Goal: Find specific page/section: Find specific page/section

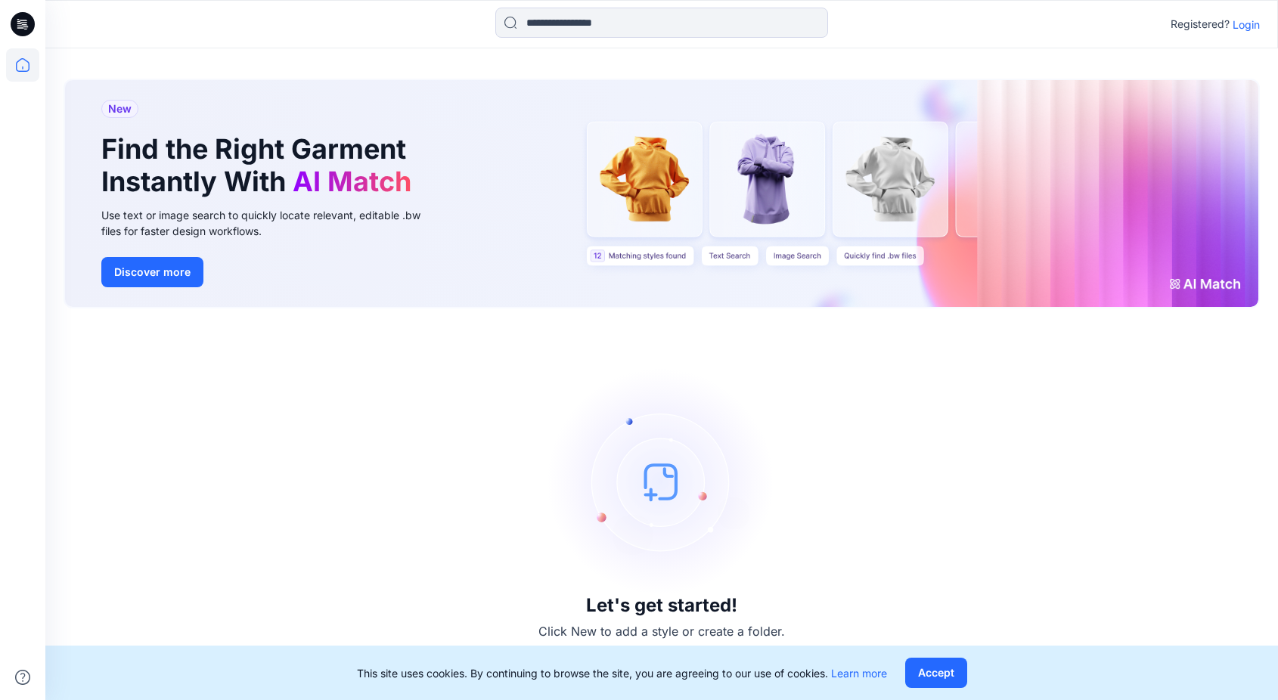
click at [1246, 25] on p "Login" at bounding box center [1246, 25] width 27 height 16
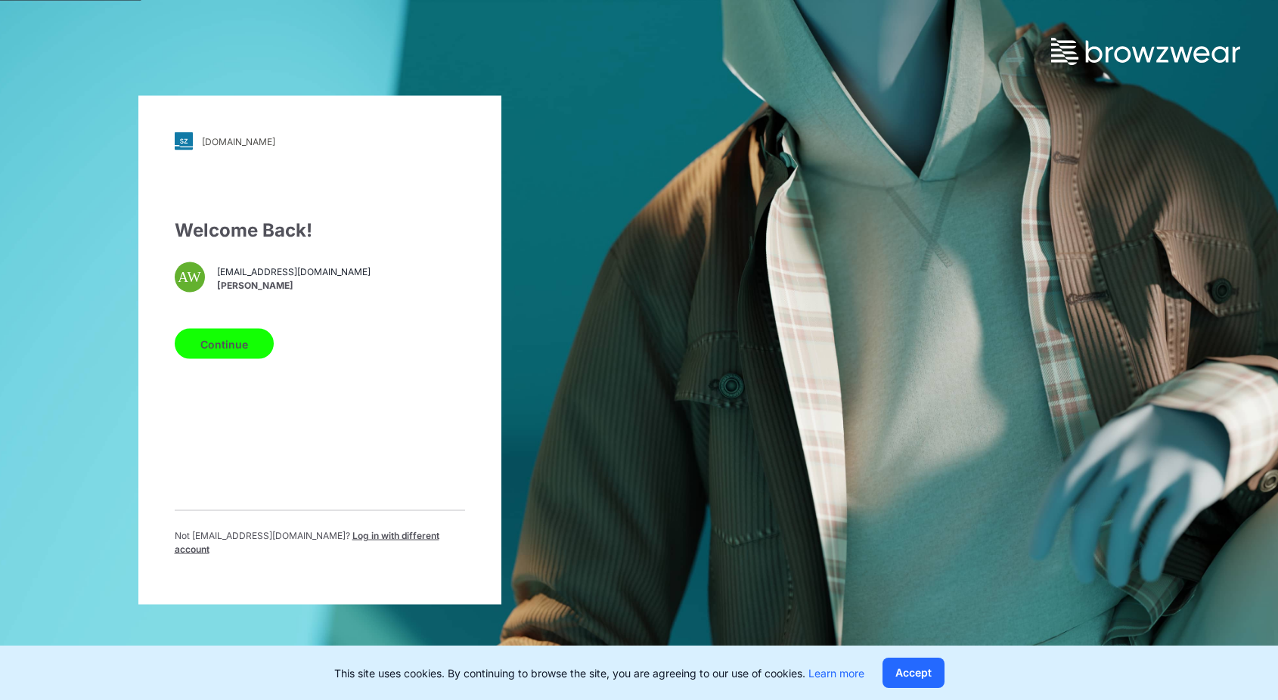
click at [237, 347] on button "Continue" at bounding box center [224, 344] width 99 height 30
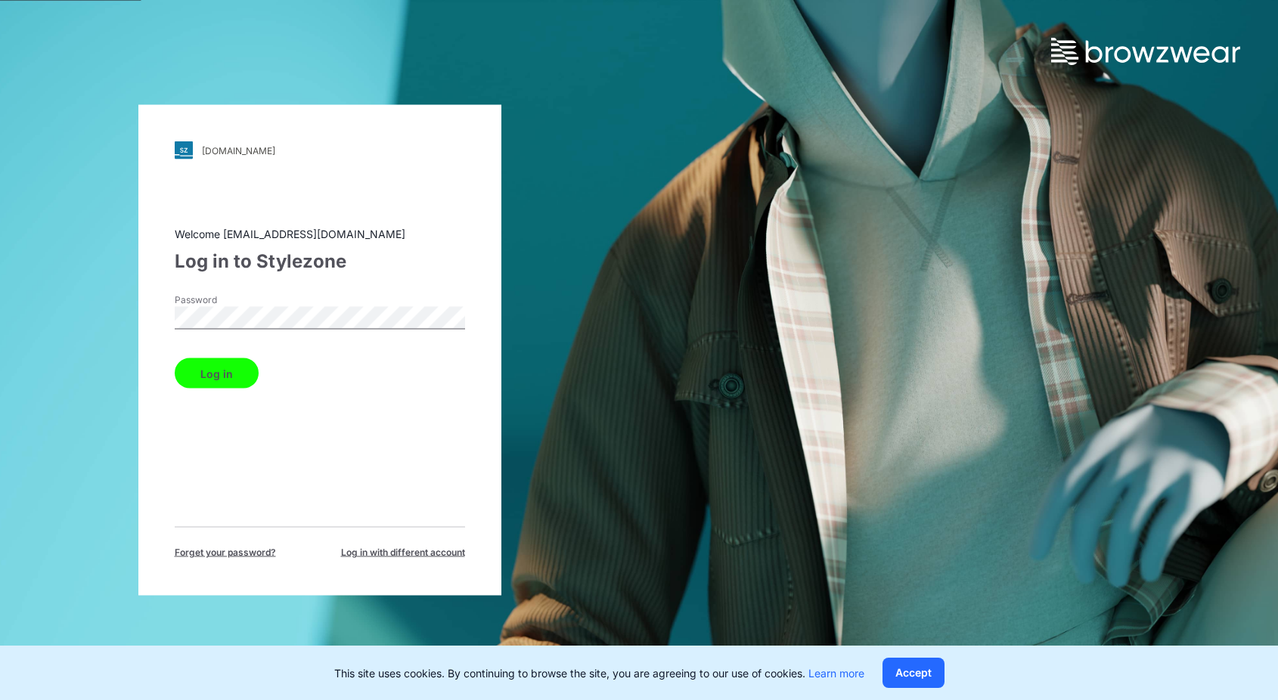
click at [175, 359] on button "Log in" at bounding box center [217, 374] width 84 height 30
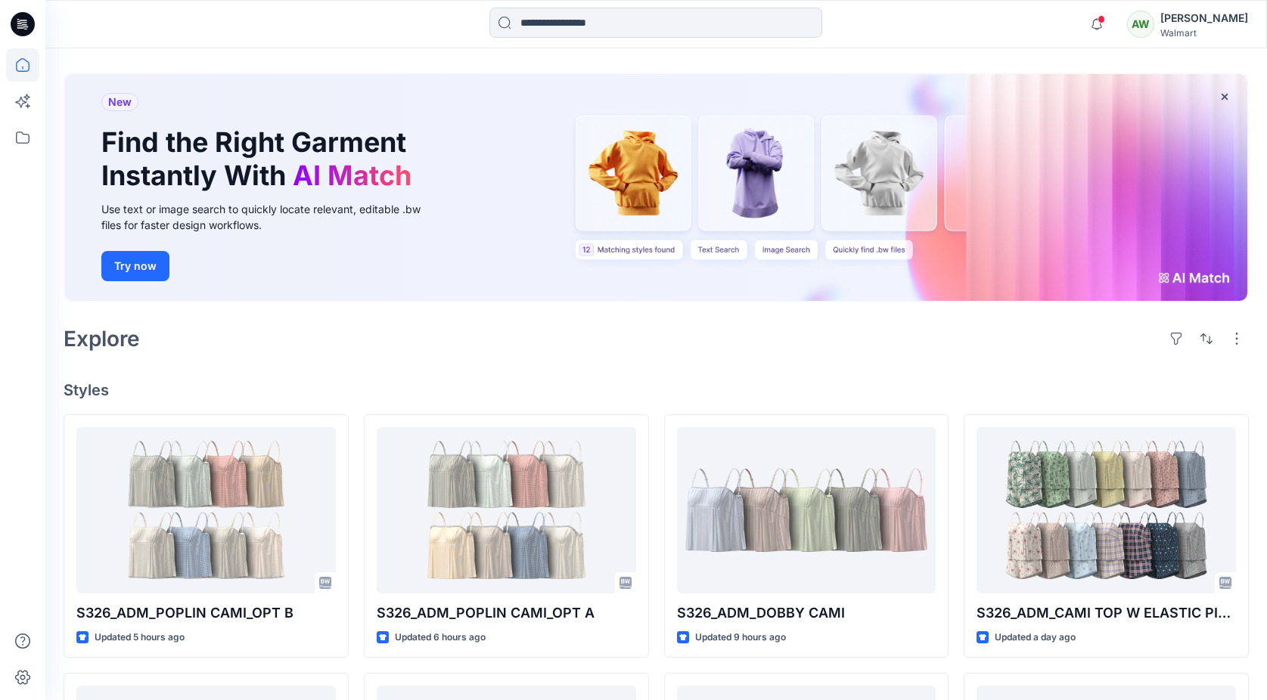
scroll to position [57, 0]
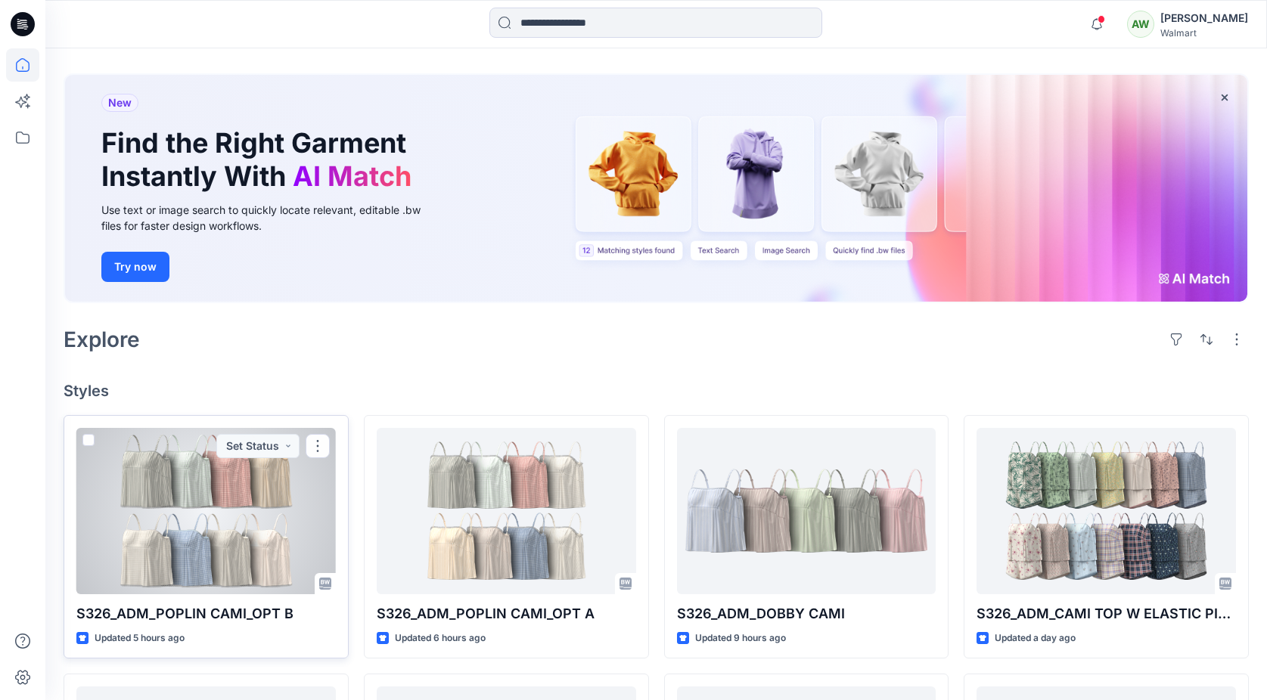
click at [144, 477] on div at bounding box center [205, 511] width 259 height 166
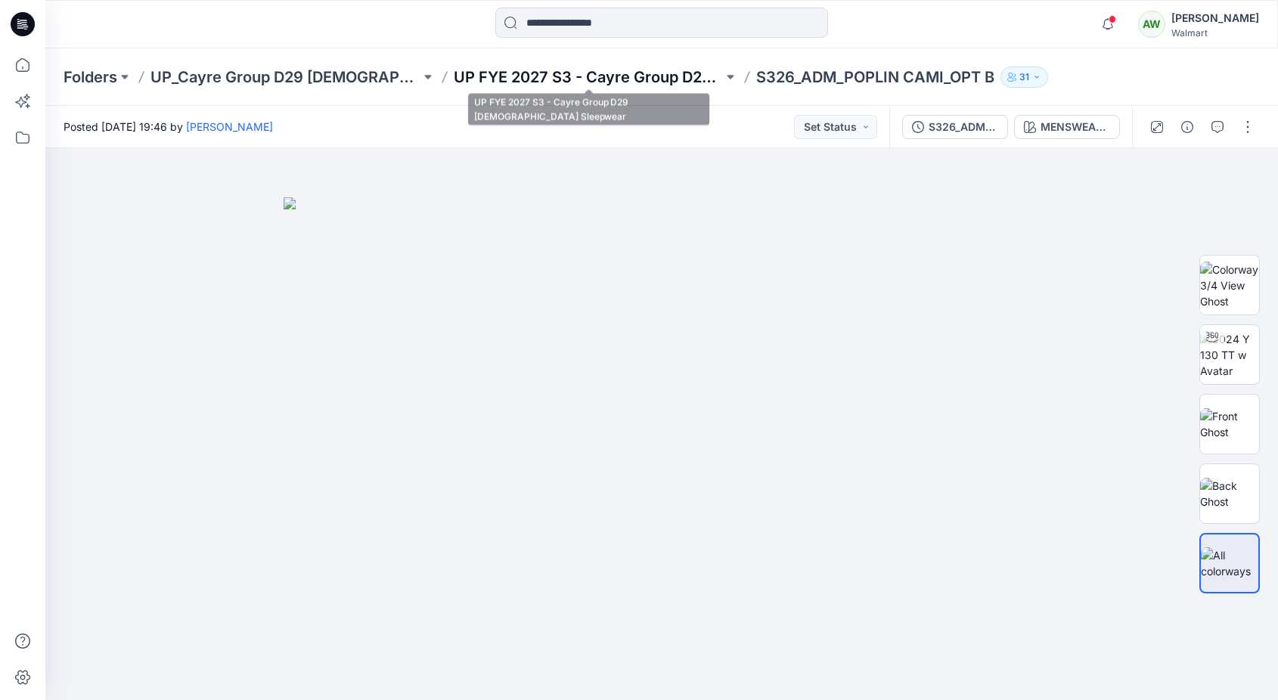
click at [530, 76] on p "UP FYE 2027 S3 - Cayre Group D29 [DEMOGRAPHIC_DATA] Sleepwear" at bounding box center [589, 77] width 270 height 21
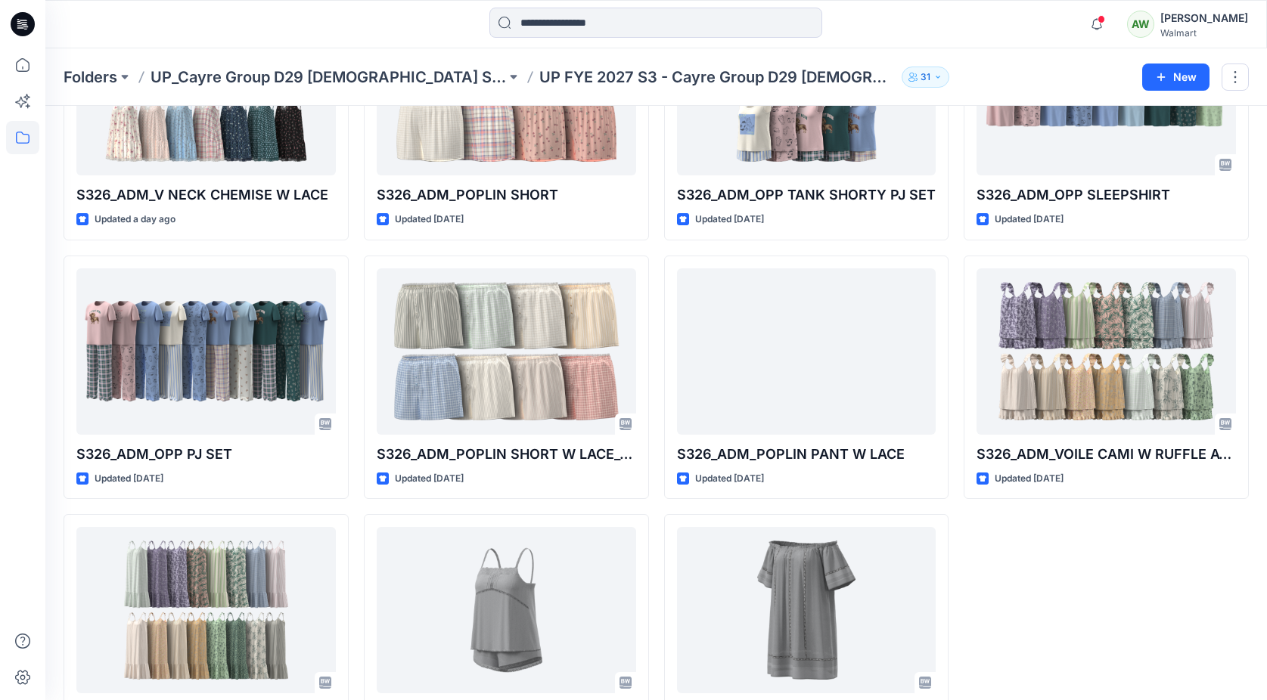
scroll to position [768, 0]
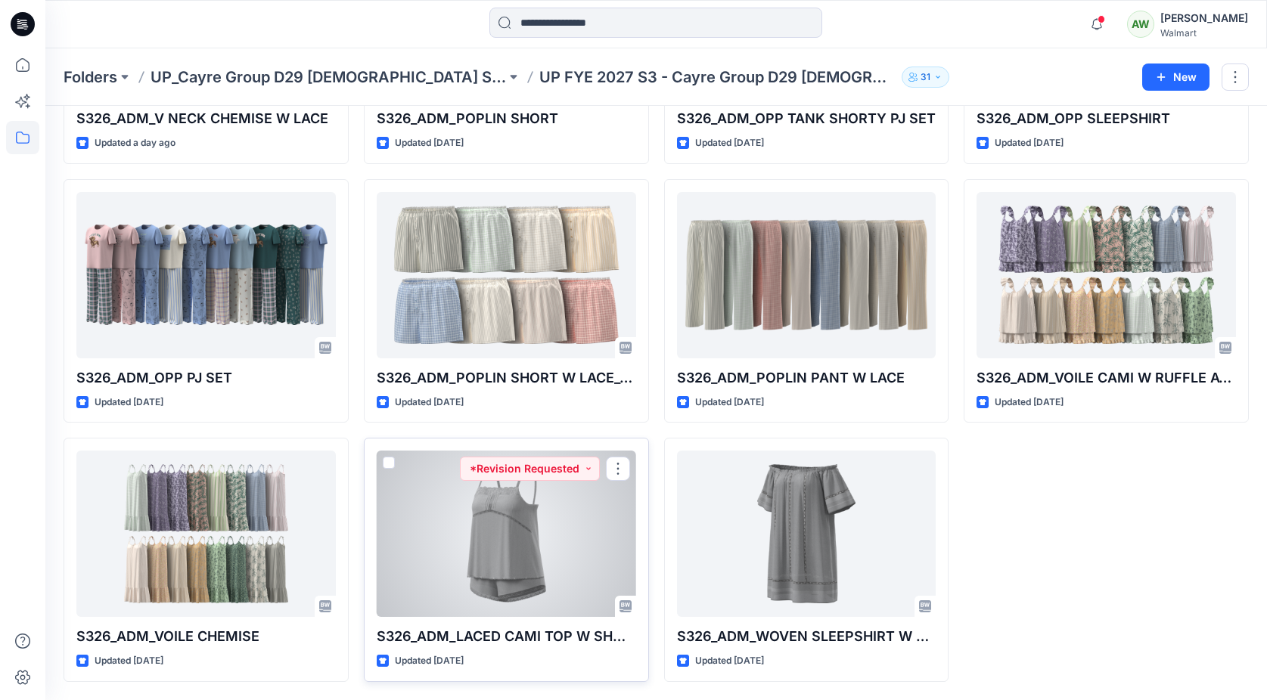
click at [565, 499] on div at bounding box center [506, 534] width 259 height 166
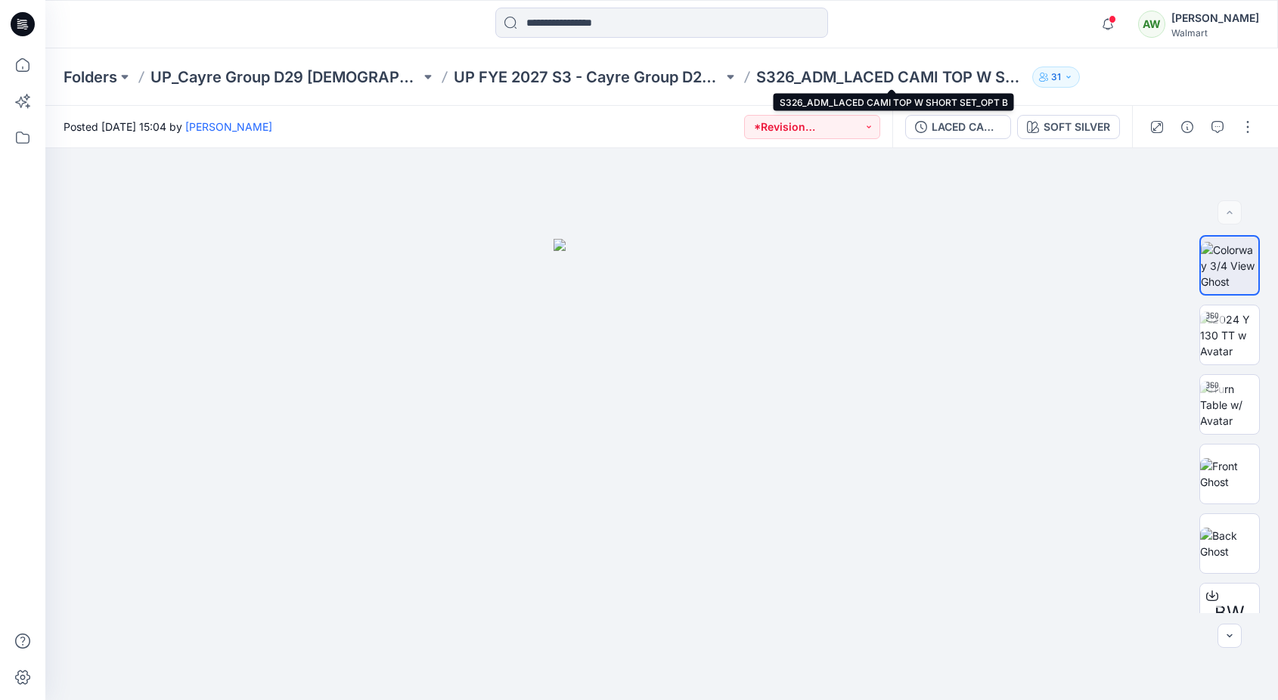
click at [914, 71] on p "S326_ADM_LACED CAMI TOP W SHORT SET_OPT B" at bounding box center [891, 77] width 270 height 21
click at [938, 75] on p "S326_ADM_LACED CAMI TOP W SHORT SET_OPT B" at bounding box center [891, 77] width 270 height 21
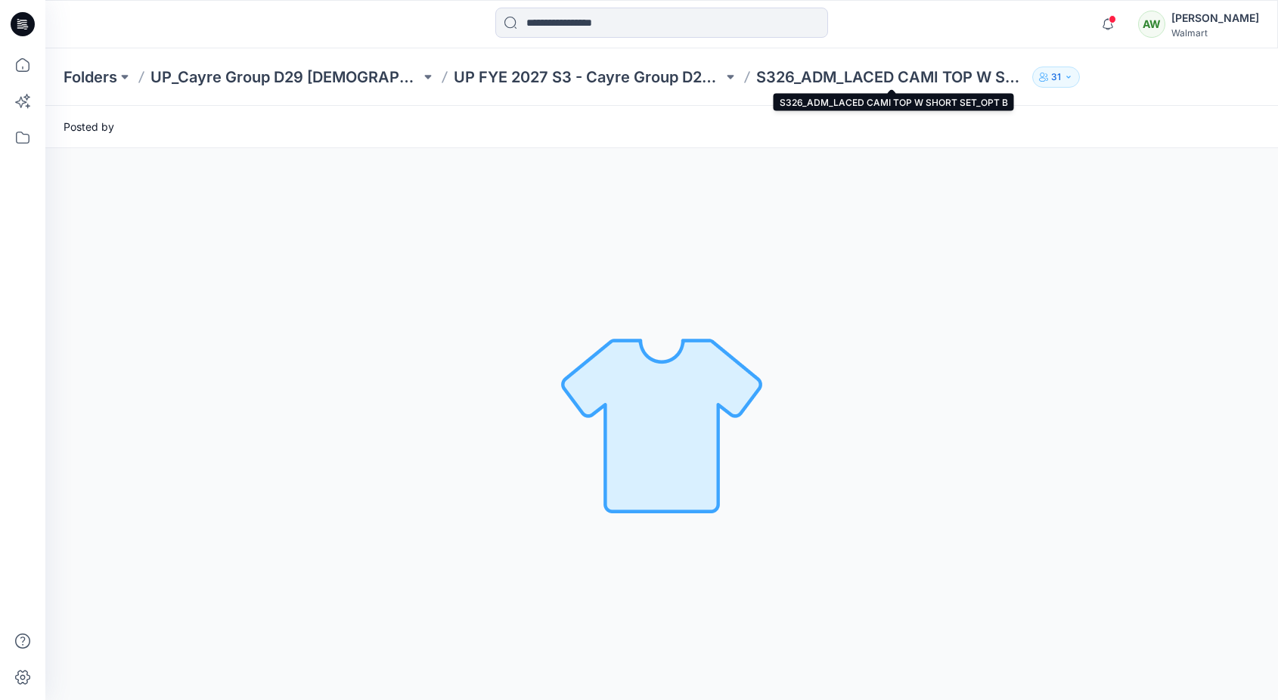
click at [844, 79] on p "S326_ADM_LACED CAMI TOP W SHORT SET_OPT B" at bounding box center [891, 77] width 270 height 21
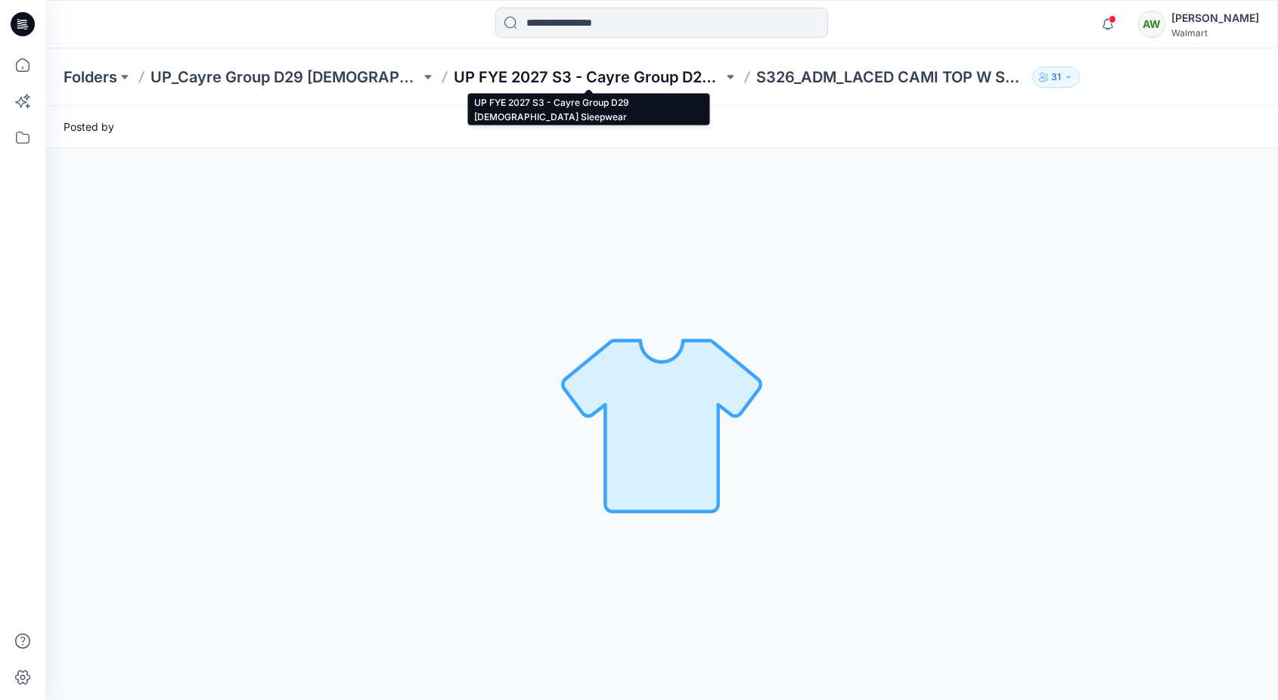
click at [659, 73] on p "UP FYE 2027 S3 - Cayre Group D29 [DEMOGRAPHIC_DATA] Sleepwear" at bounding box center [589, 77] width 270 height 21
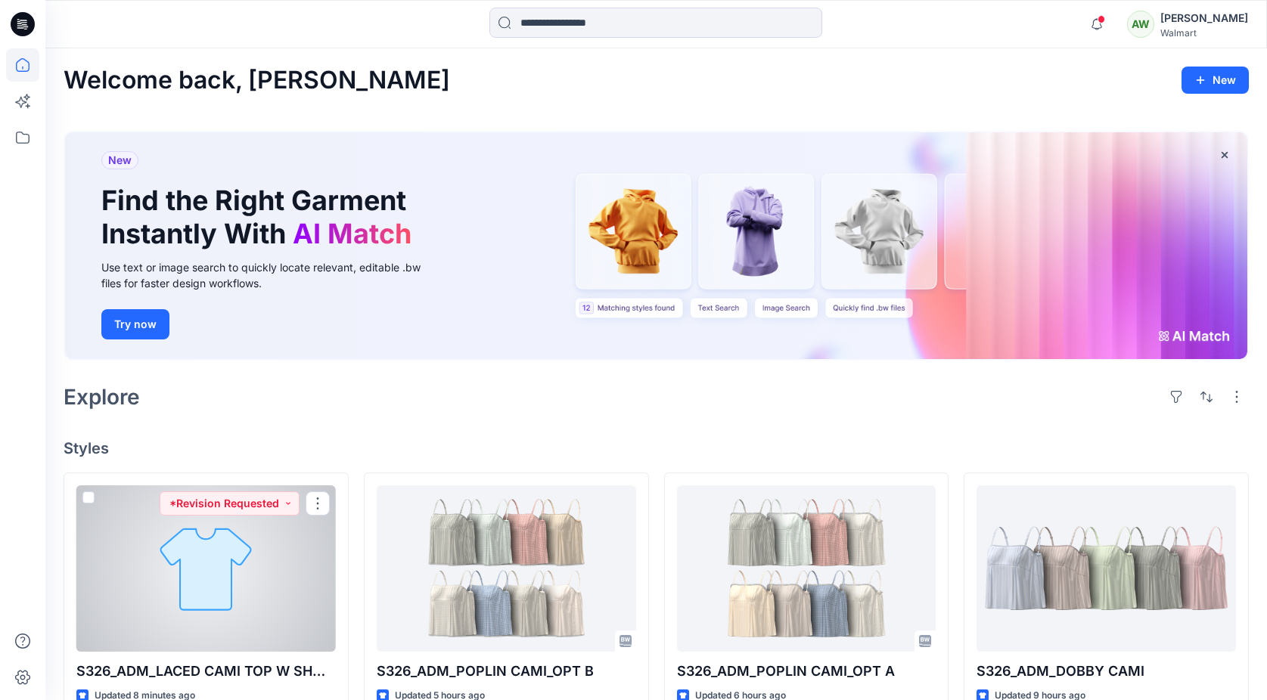
click at [282, 592] on div at bounding box center [205, 569] width 259 height 166
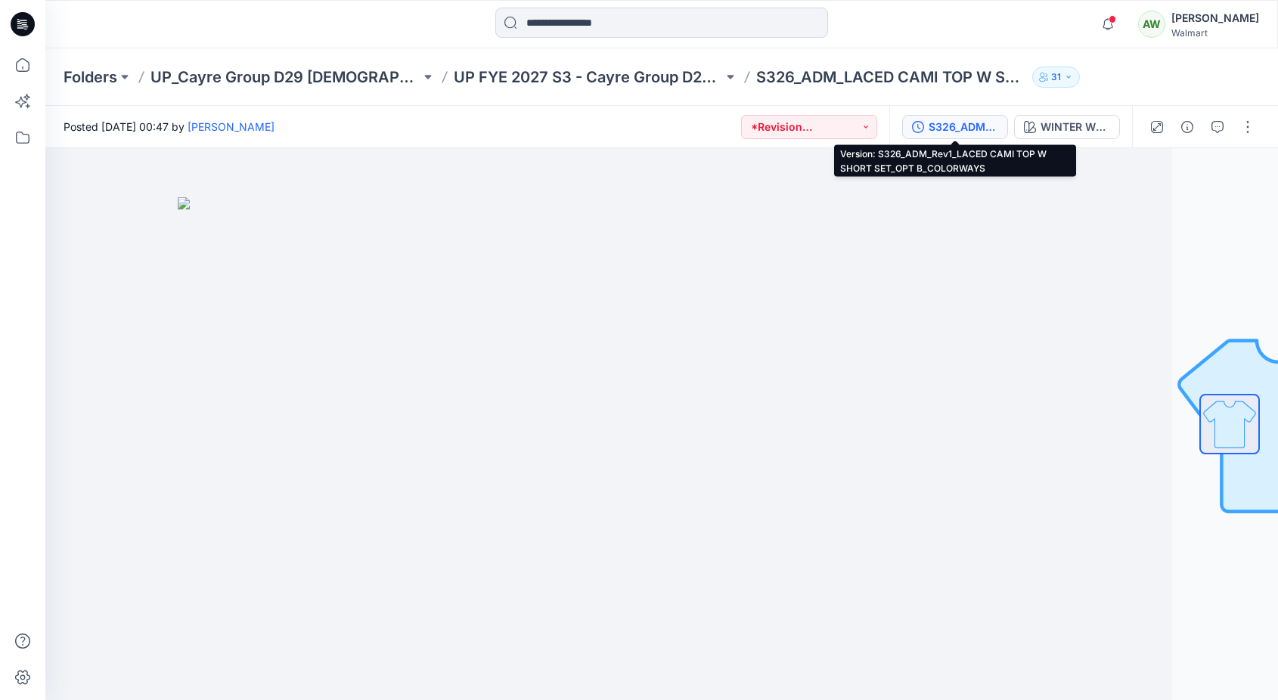
click at [973, 128] on div "S326_ADM_Rev1_LACED CAMI TOP W SHORT SET_OPT B_COLORWAYS" at bounding box center [964, 127] width 70 height 17
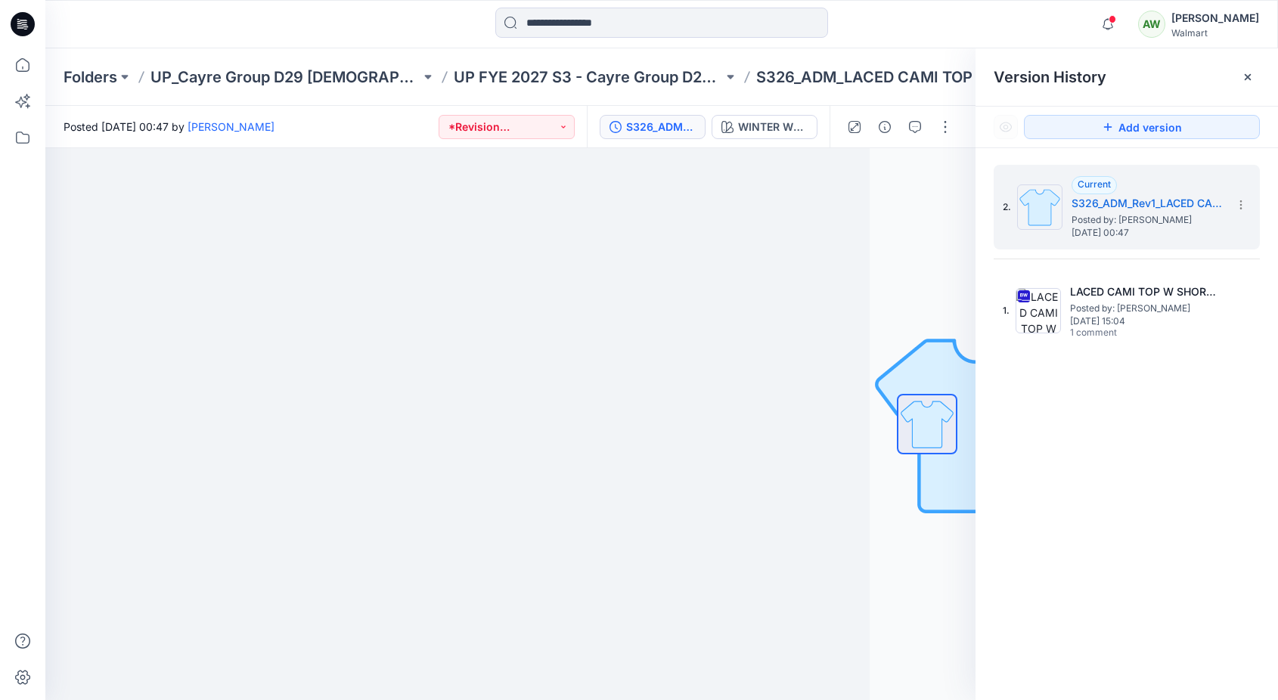
click at [1056, 47] on div "Notifications Your style S326_ADM_POPLIN CAMI_OPT B is ready 5 hours ago Your s…" at bounding box center [661, 24] width 1233 height 48
click at [1119, 17] on span "1" at bounding box center [1113, 19] width 12 height 12
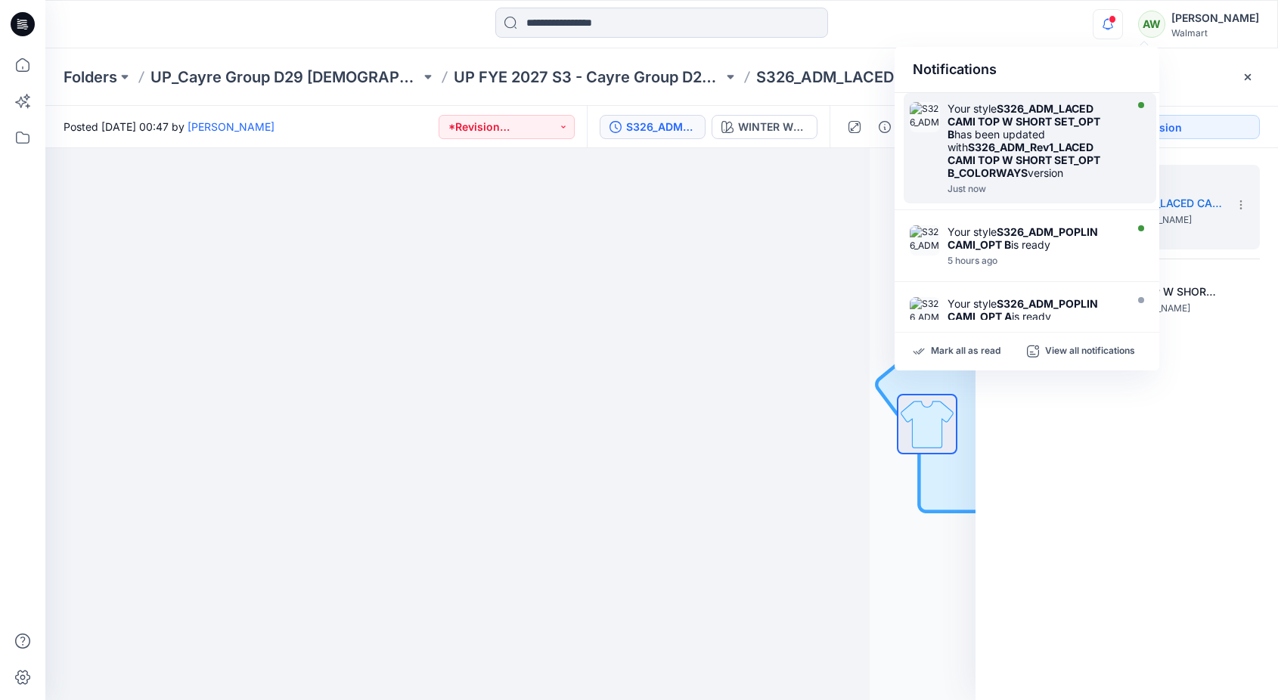
click at [1076, 116] on strong "S326_ADM_LACED CAMI TOP W SHORT SET_OPT B" at bounding box center [1024, 121] width 153 height 39
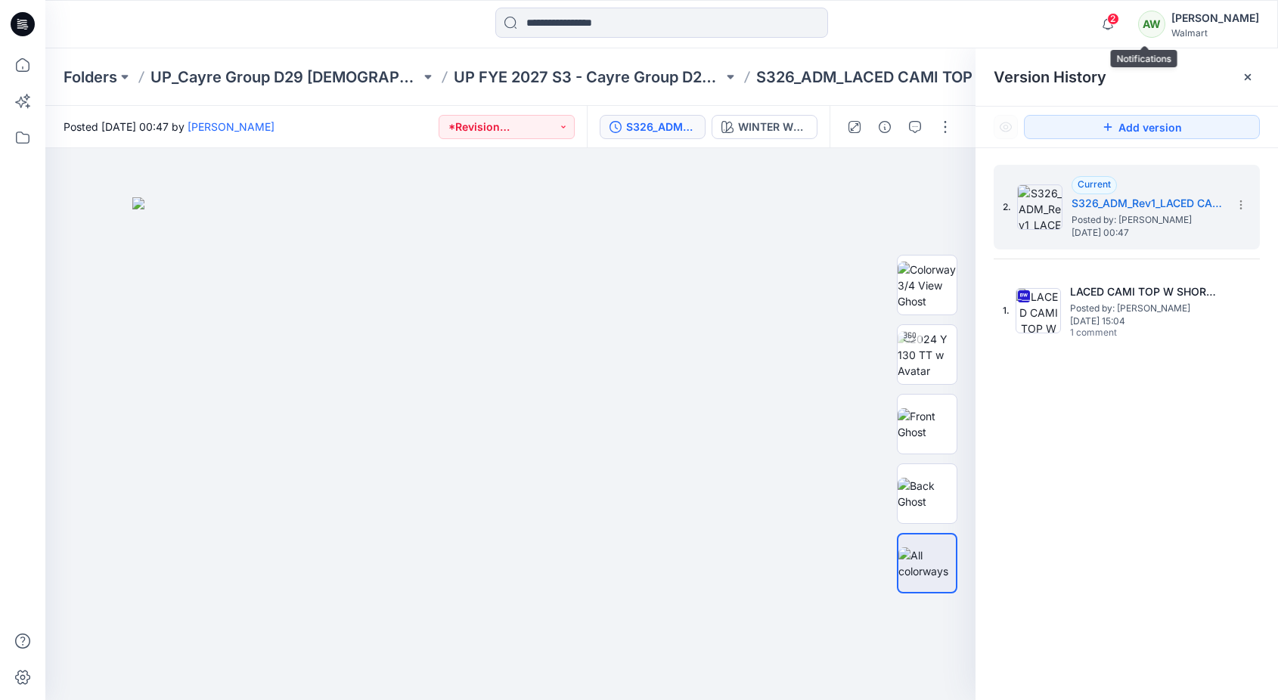
click at [1119, 19] on span "2" at bounding box center [1113, 19] width 12 height 12
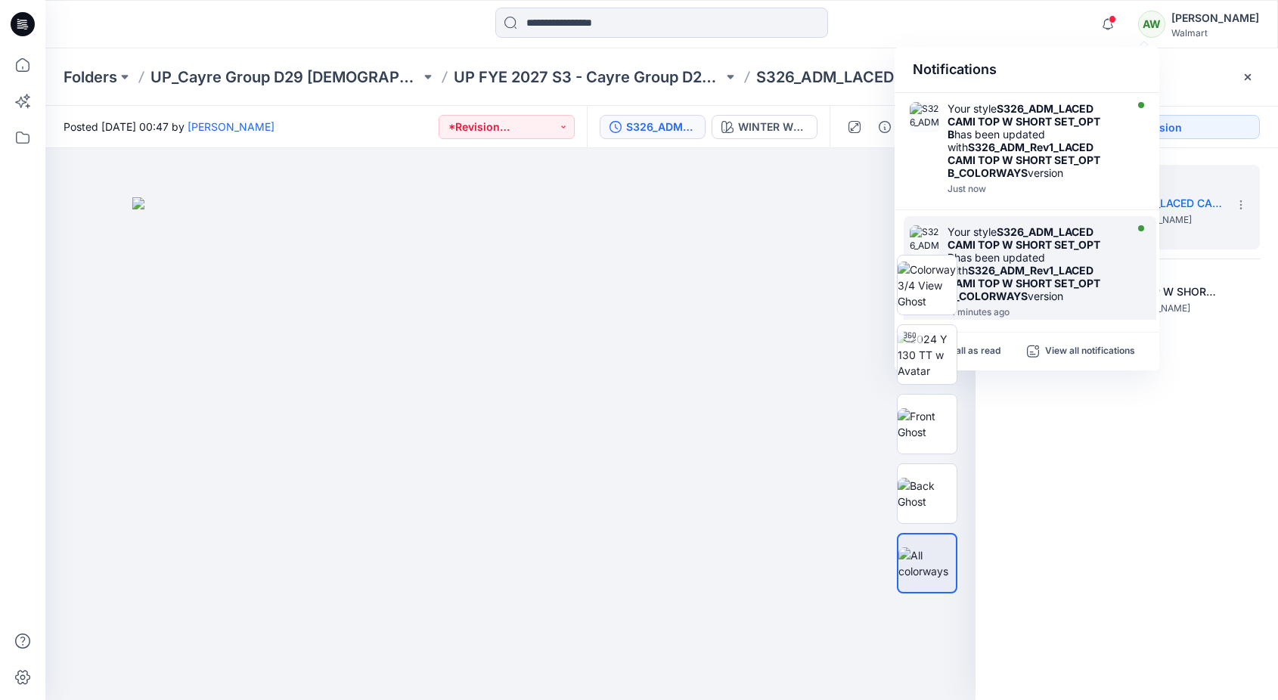
drag, startPoint x: 1060, startPoint y: 238, endPoint x: 1060, endPoint y: 225, distance: 13.6
click at [1060, 238] on strong "S326_ADM_LACED CAMI TOP W SHORT SET_OPT B" at bounding box center [1024, 244] width 153 height 39
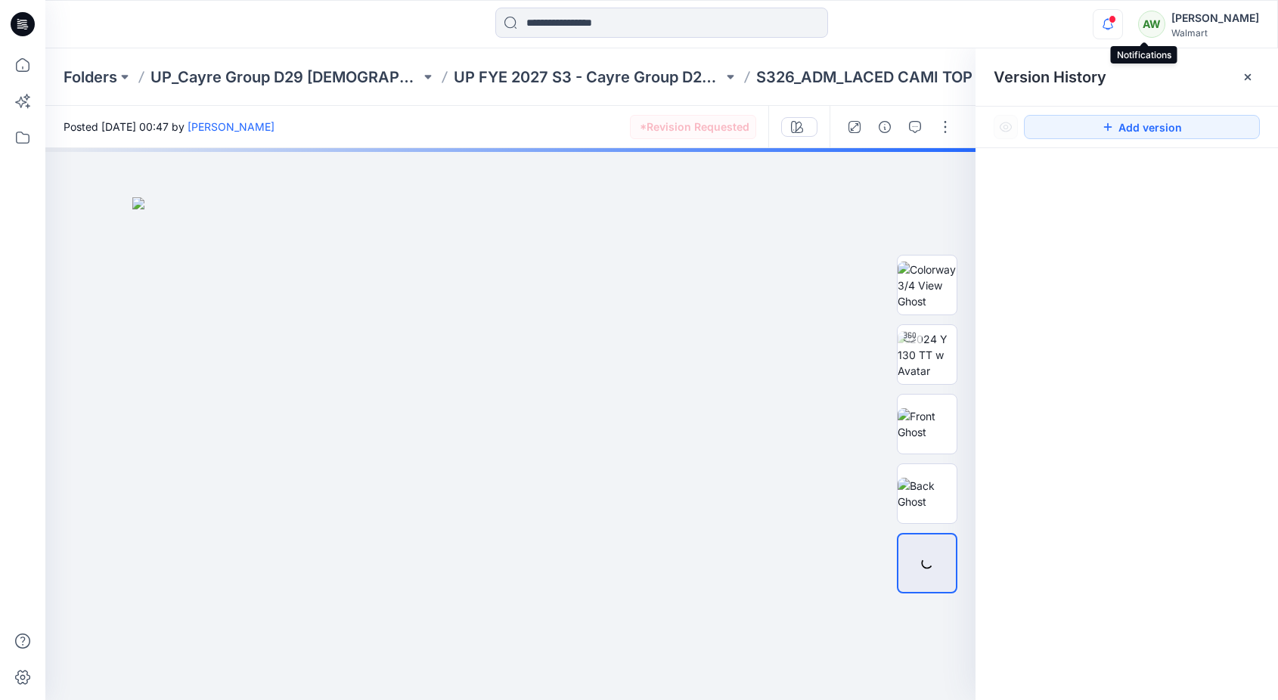
click at [1110, 19] on icon "button" at bounding box center [1108, 19] width 3 height 2
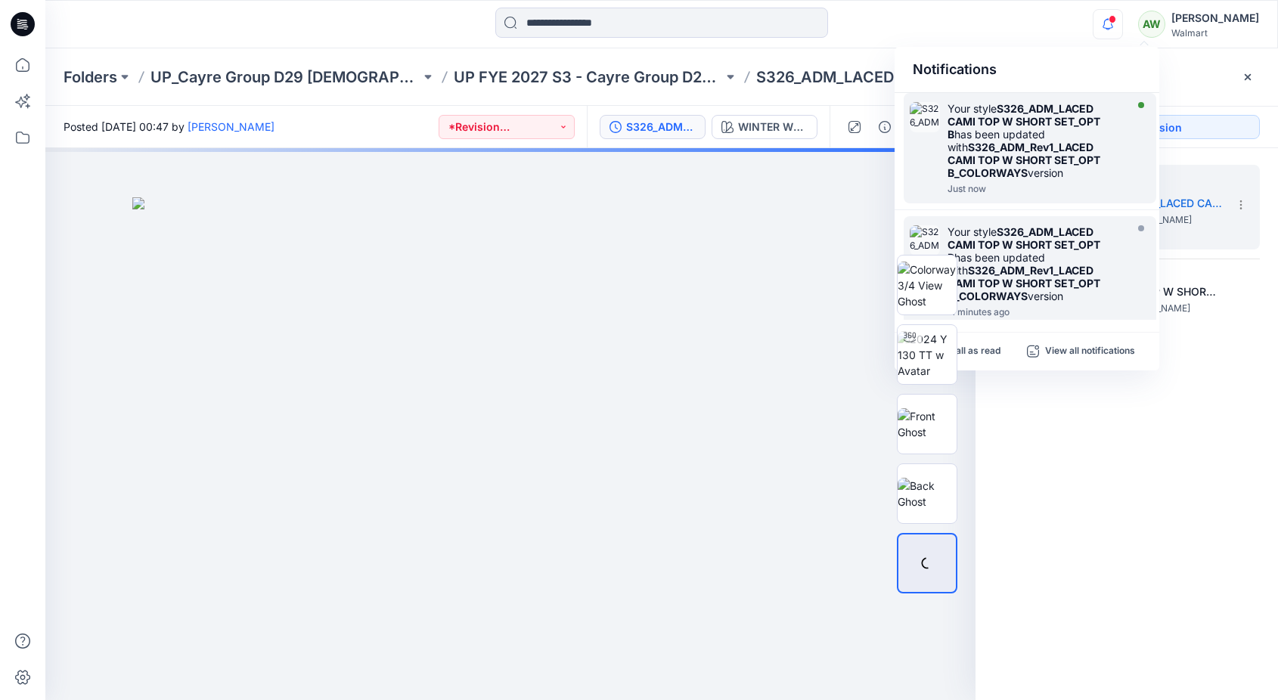
click at [1114, 110] on div "Your style S326_ADM_LACED CAMI TOP W SHORT SET_OPT B has been updated with S326…" at bounding box center [1035, 140] width 174 height 77
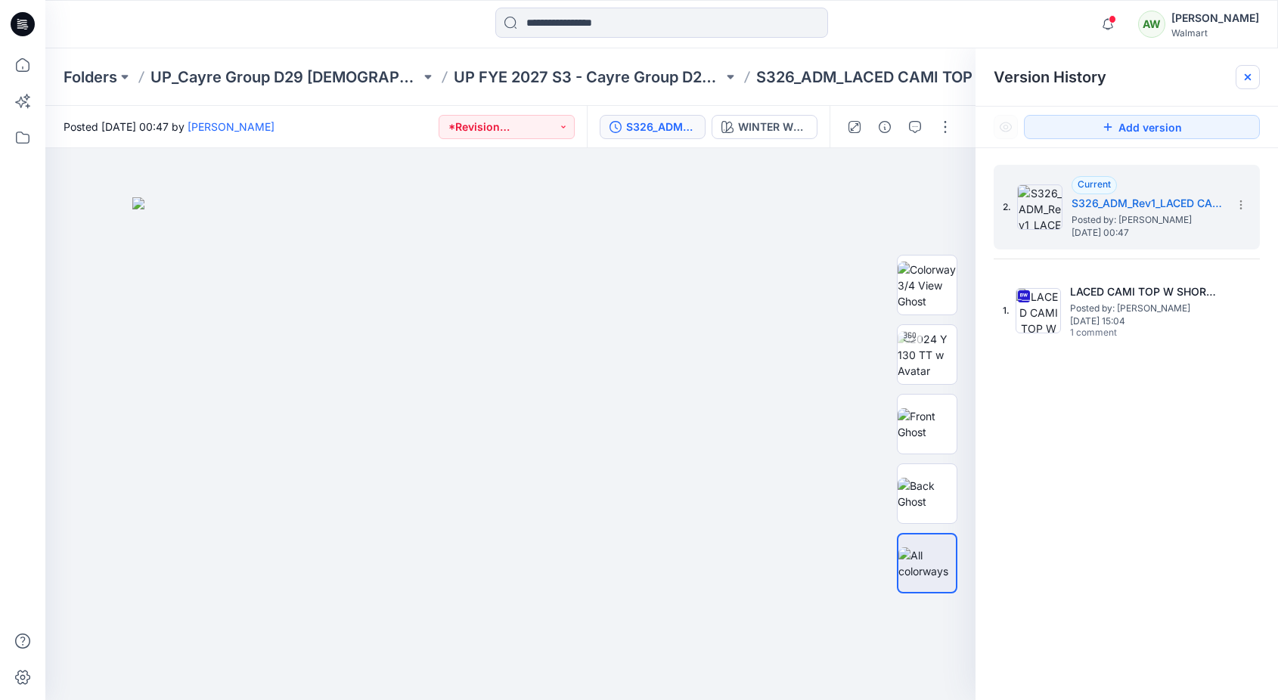
click at [1249, 79] on icon at bounding box center [1248, 77] width 6 height 6
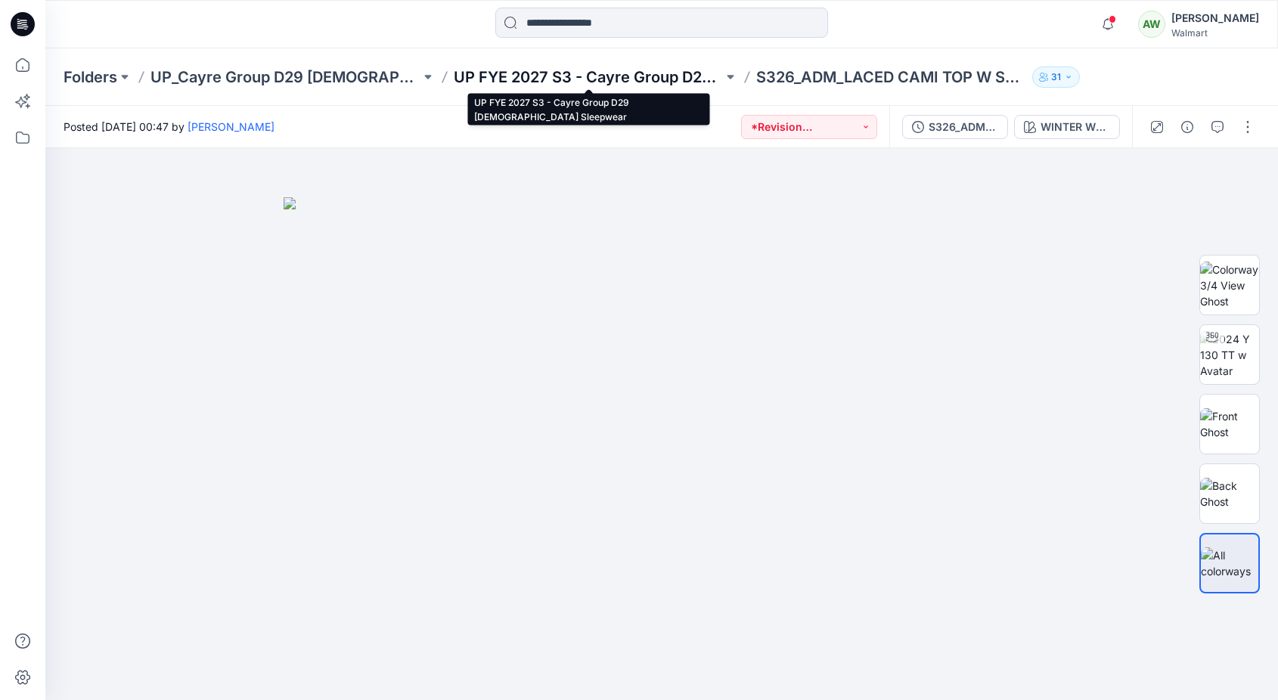
click at [616, 76] on p "UP FYE 2027 S3 - Cayre Group D29 [DEMOGRAPHIC_DATA] Sleepwear" at bounding box center [589, 77] width 270 height 21
